Goal: Download file/media

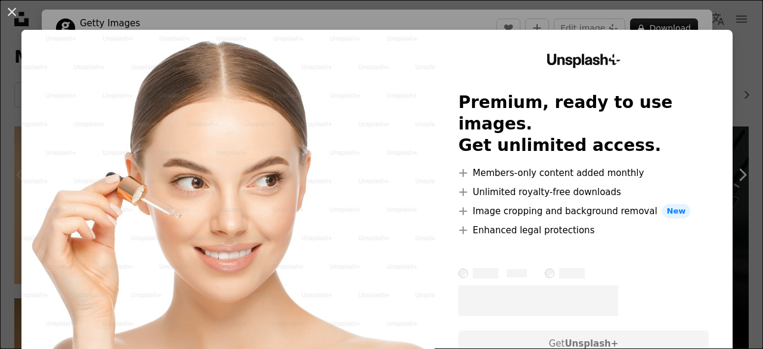
scroll to position [2792, 0]
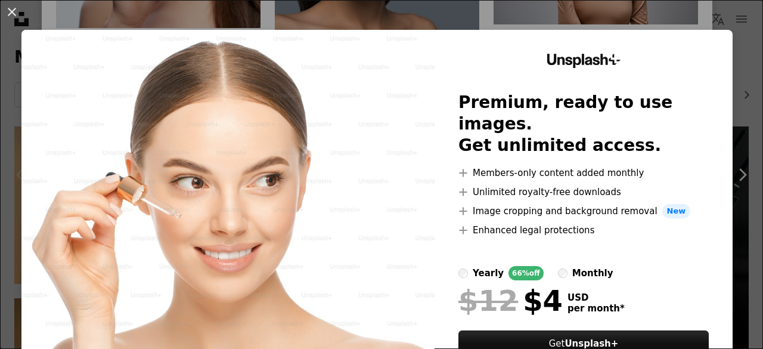
click at [577, 13] on div "An X shape Unsplash+ Premium, ready to use images. Get unlimited access. A plus…" at bounding box center [381, 174] width 763 height 349
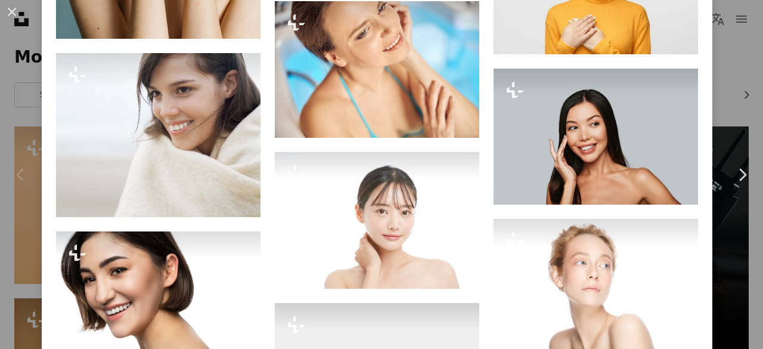
scroll to position [4193, 0]
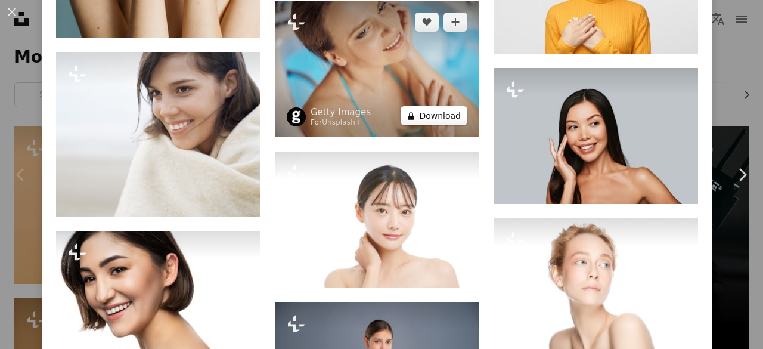
click at [424, 106] on button "A lock Download" at bounding box center [433, 115] width 67 height 19
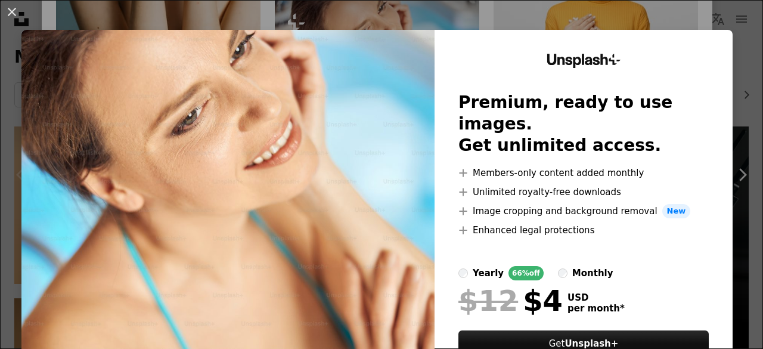
click at [471, 14] on div "An X shape Unsplash+ Premium, ready to use images. Get unlimited access. A plus…" at bounding box center [381, 174] width 763 height 349
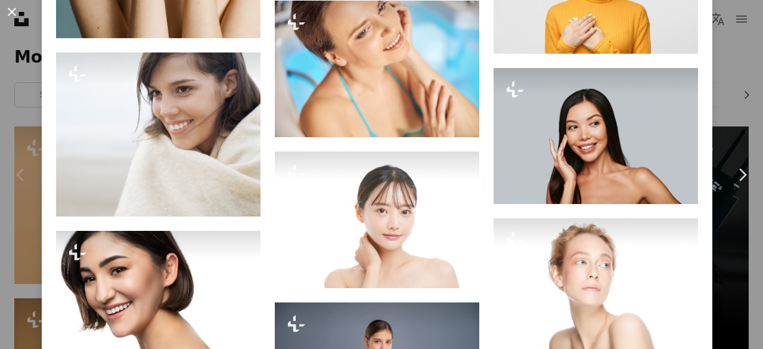
click at [6, 13] on button "An X shape" at bounding box center [12, 12] width 14 height 14
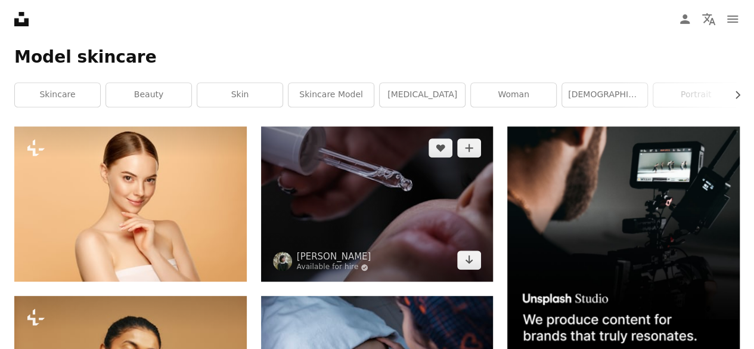
click at [418, 225] on img at bounding box center [377, 203] width 232 height 155
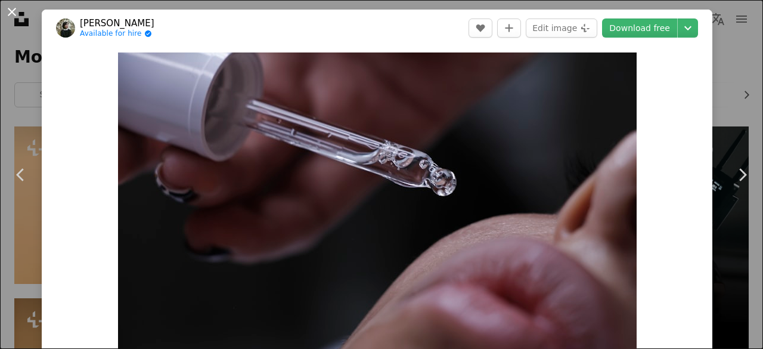
click at [11, 8] on button "An X shape" at bounding box center [12, 12] width 14 height 14
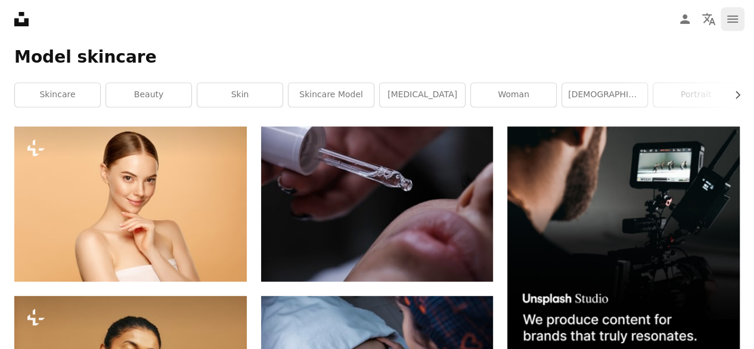
click at [725, 16] on icon "navigation menu" at bounding box center [732, 19] width 14 height 14
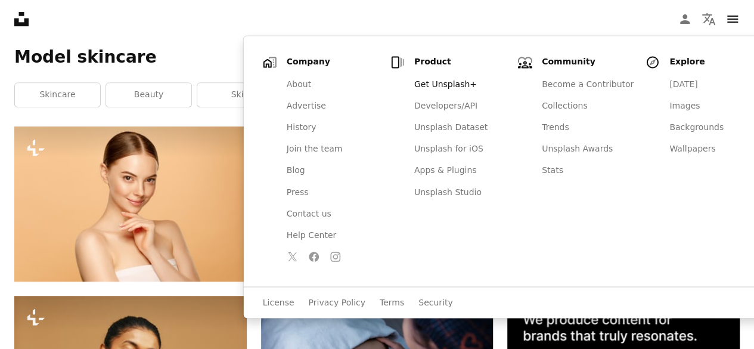
click at [399, 27] on nav "Unsplash logo Unsplash Home A photo Pen Tool A compass A stack of folders Downl…" at bounding box center [377, 19] width 754 height 38
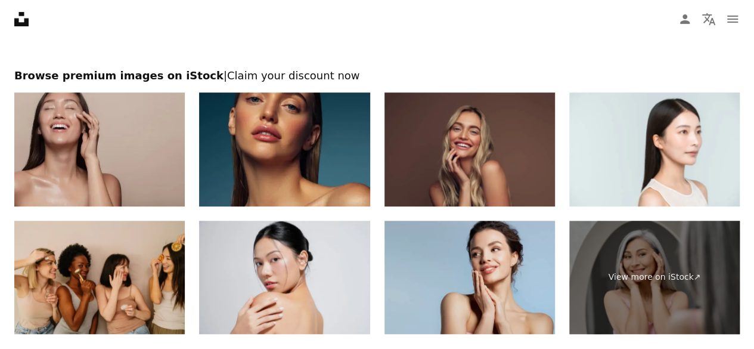
scroll to position [2547, 0]
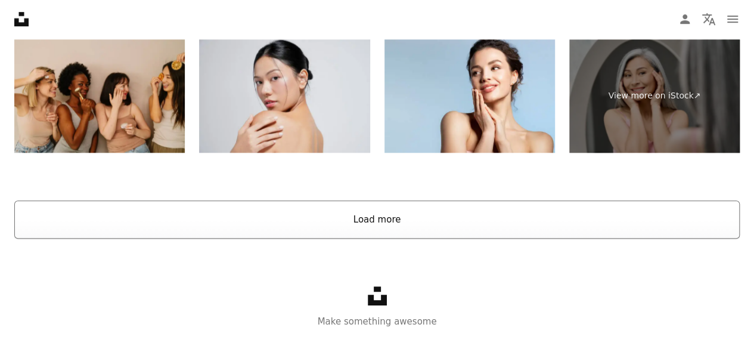
click at [368, 227] on button "Load more" at bounding box center [376, 219] width 725 height 38
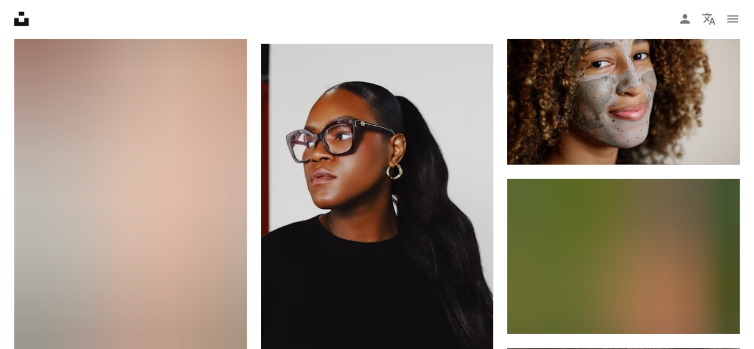
scroll to position [10533, 0]
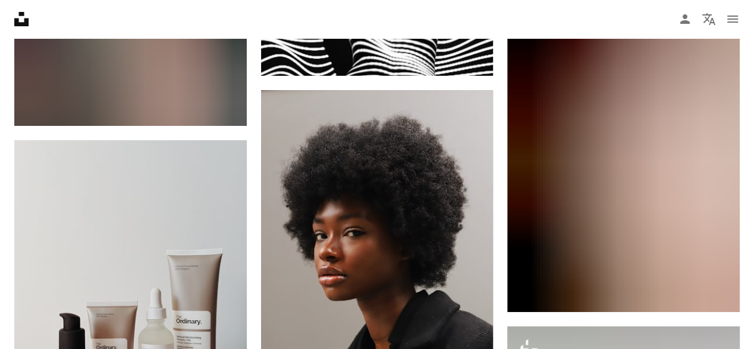
scroll to position [20417, 0]
